Goal: Information Seeking & Learning: Check status

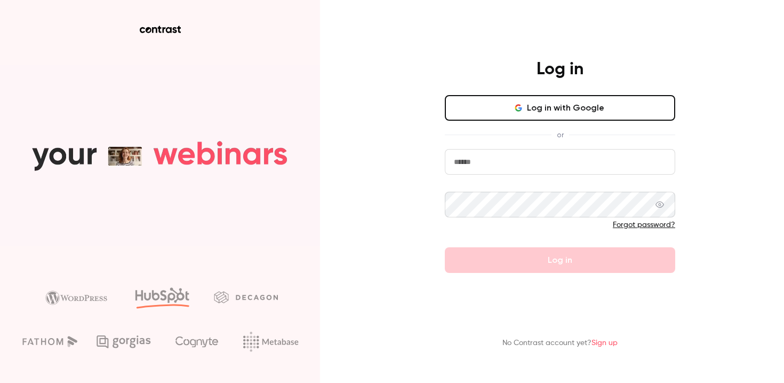
click at [514, 106] on button "Log in with Google" at bounding box center [560, 108] width 230 height 26
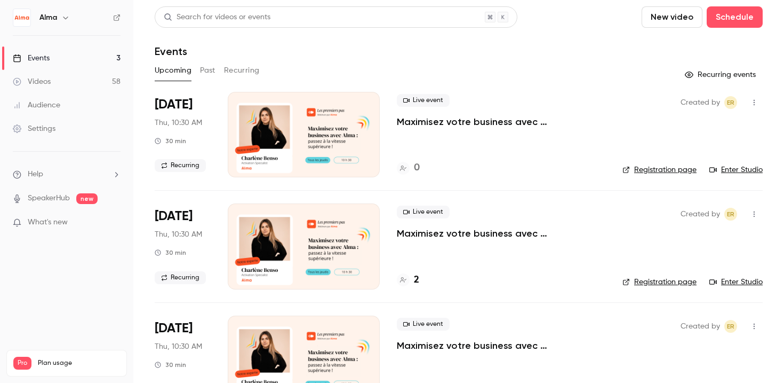
click at [210, 68] on button "Past" at bounding box center [207, 70] width 15 height 17
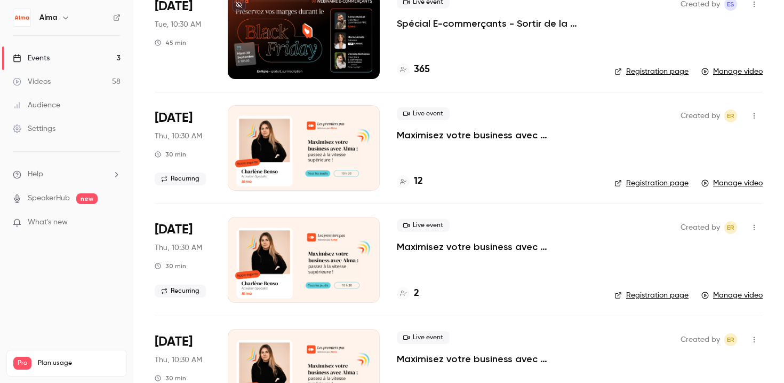
scroll to position [276, 0]
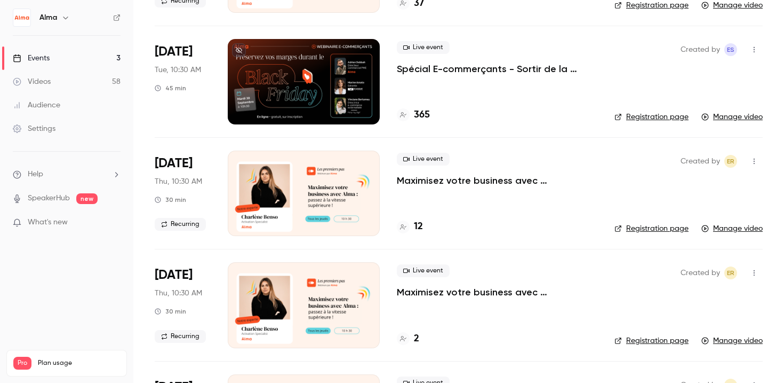
click at [292, 84] on div at bounding box center [304, 81] width 152 height 85
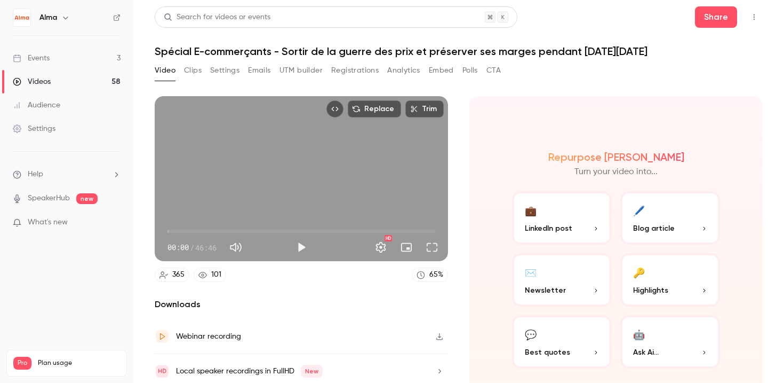
click at [363, 69] on button "Registrations" at bounding box center [354, 70] width 47 height 17
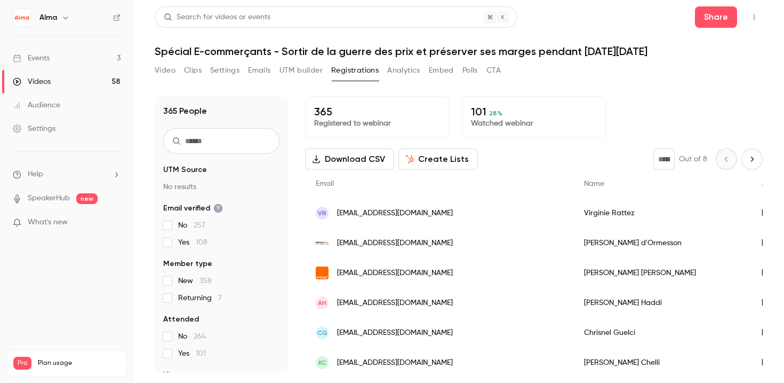
drag, startPoint x: 682, startPoint y: 230, endPoint x: 691, endPoint y: 227, distance: 10.1
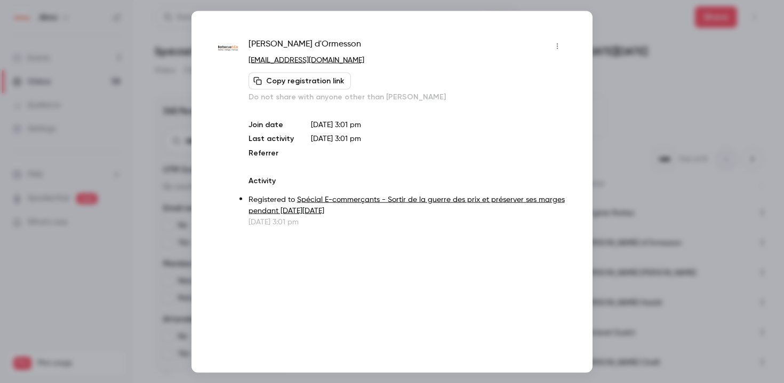
click at [643, 88] on div at bounding box center [392, 191] width 784 height 383
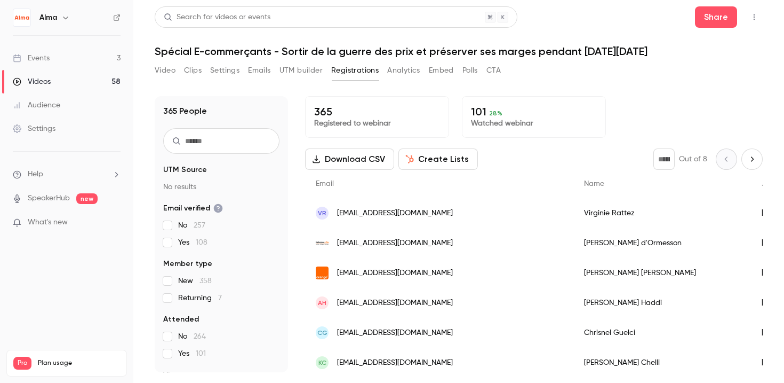
click at [744, 164] on button "Next page" at bounding box center [752, 158] width 21 height 21
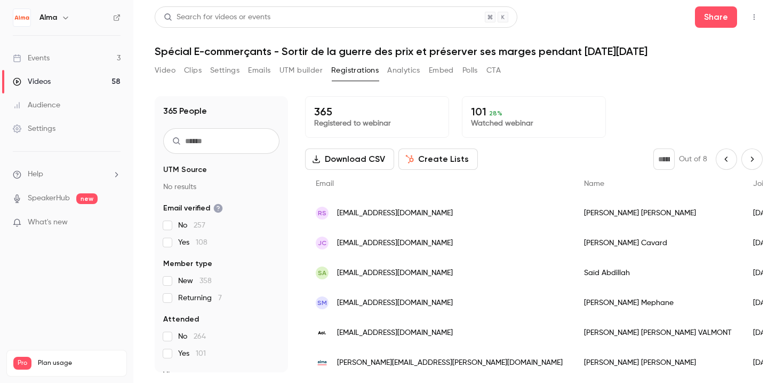
click at [746, 163] on icon "Next page" at bounding box center [752, 159] width 12 height 9
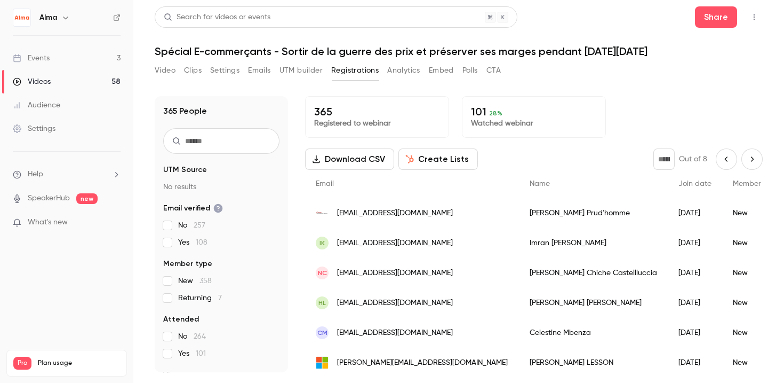
click at [746, 163] on icon "Next page" at bounding box center [752, 159] width 12 height 9
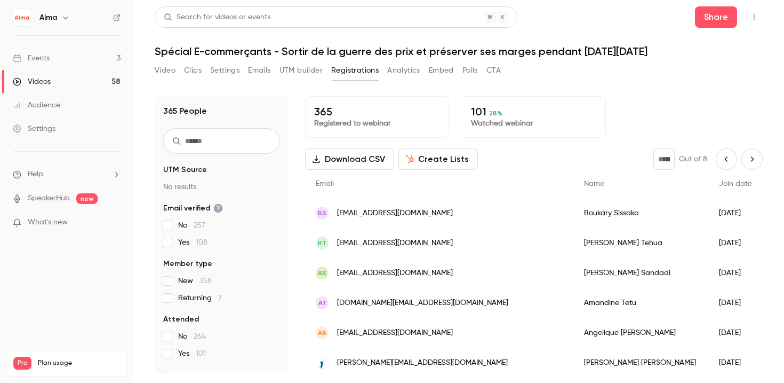
click at [746, 163] on icon "Next page" at bounding box center [752, 159] width 12 height 9
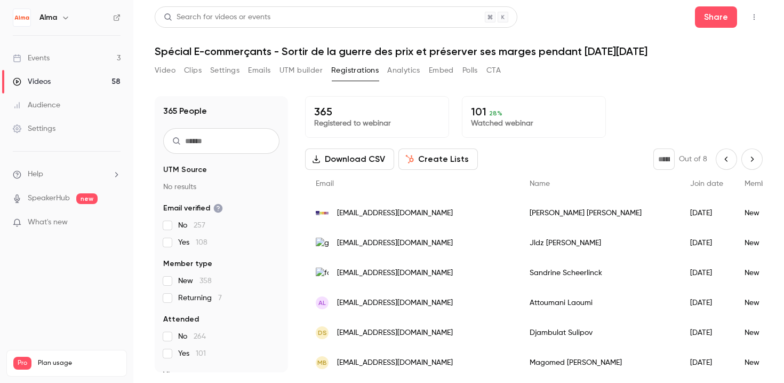
click at [746, 163] on icon "Next page" at bounding box center [752, 159] width 12 height 9
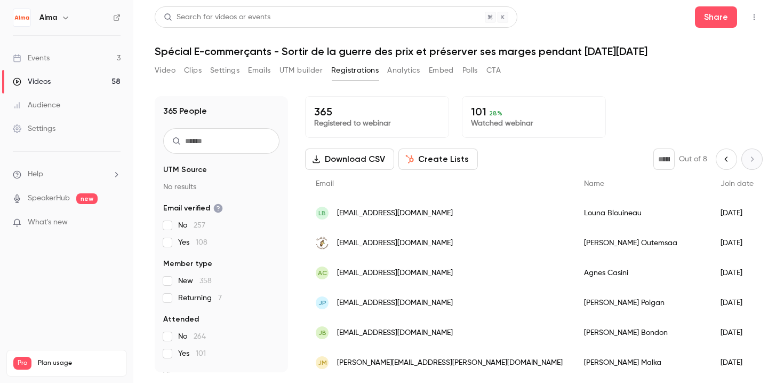
click at [738, 163] on div "* Out of 8" at bounding box center [708, 158] width 109 height 21
click at [721, 156] on icon "Previous page" at bounding box center [727, 159] width 12 height 9
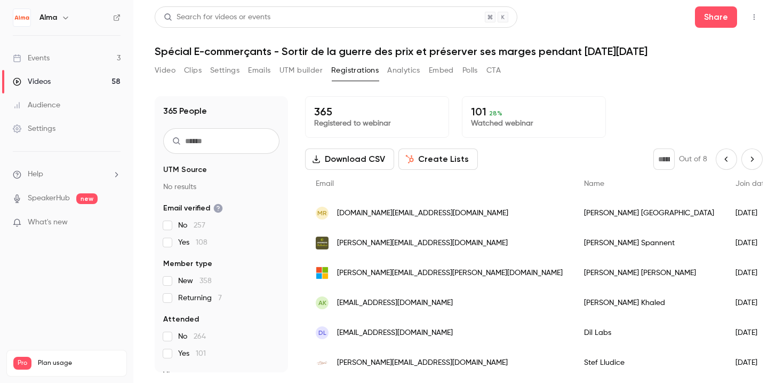
click at [721, 156] on icon "Previous page" at bounding box center [727, 159] width 12 height 9
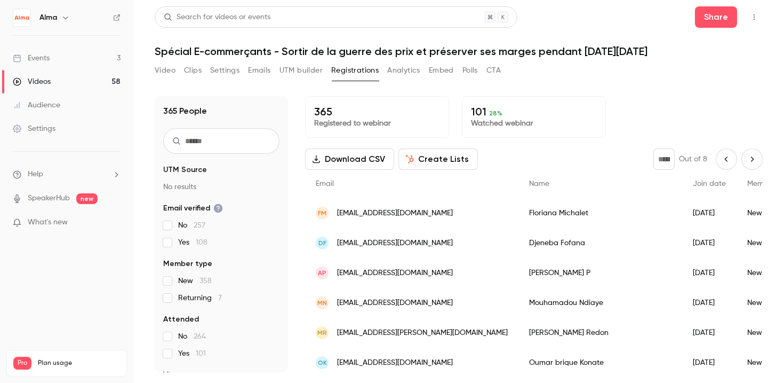
click at [721, 156] on icon "Previous page" at bounding box center [727, 159] width 12 height 9
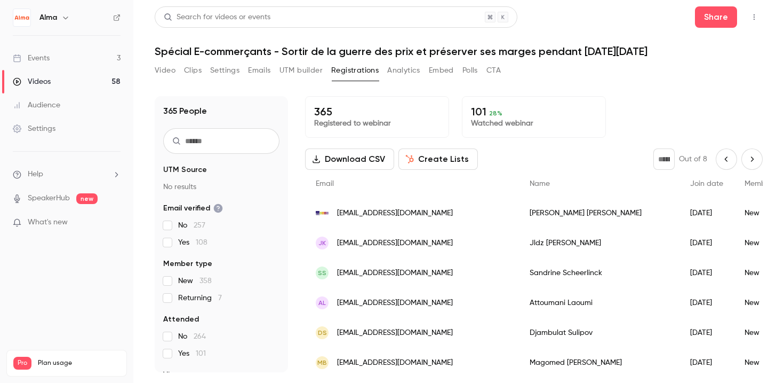
click at [721, 156] on icon "Previous page" at bounding box center [727, 159] width 12 height 9
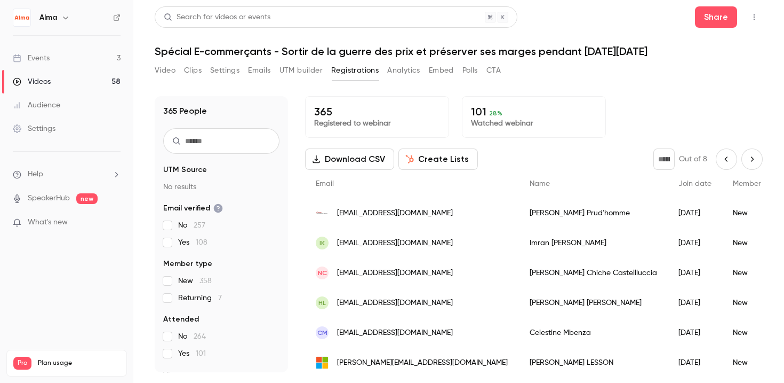
click at [721, 156] on icon "Previous page" at bounding box center [727, 159] width 12 height 9
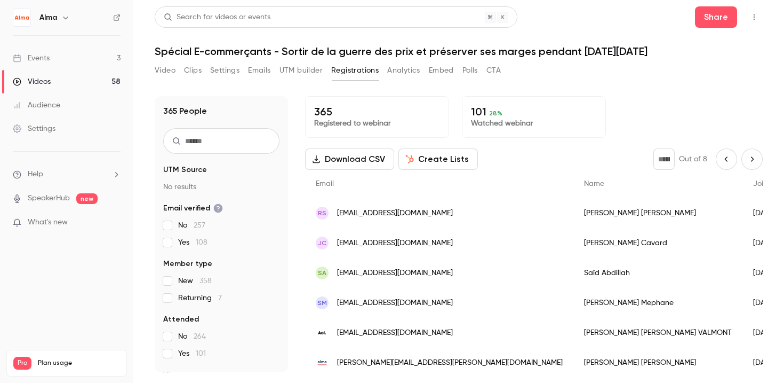
click at [721, 160] on icon "Previous page" at bounding box center [727, 159] width 12 height 9
type input "*"
